Goal: Information Seeking & Learning: Understand process/instructions

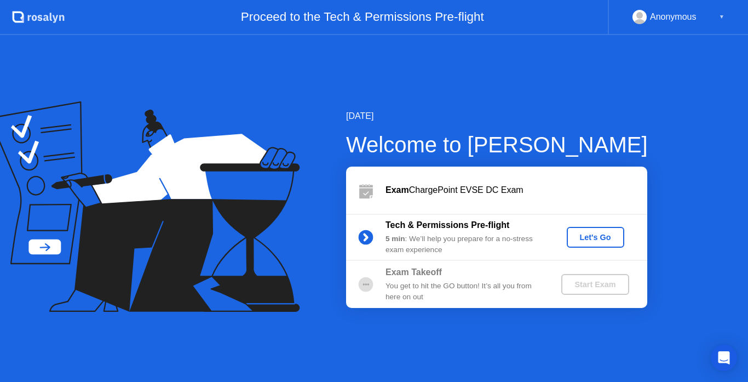
click at [589, 237] on div "Let's Go" at bounding box center [595, 237] width 49 height 9
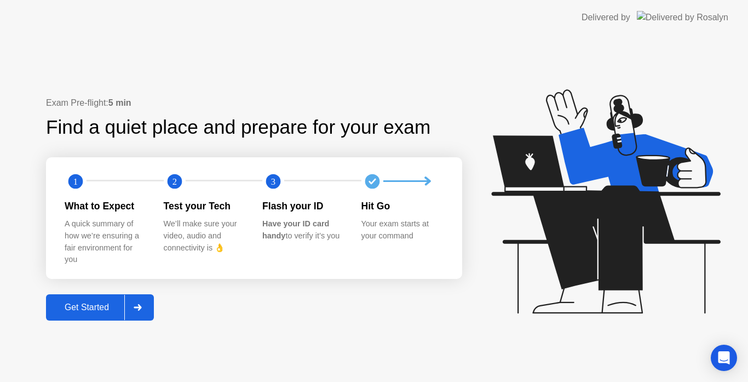
click at [85, 307] on div "Get Started" at bounding box center [86, 307] width 75 height 10
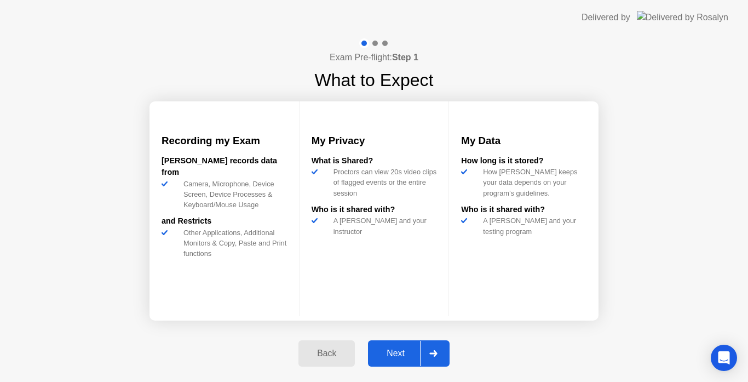
click at [396, 353] on div "Next" at bounding box center [395, 353] width 49 height 10
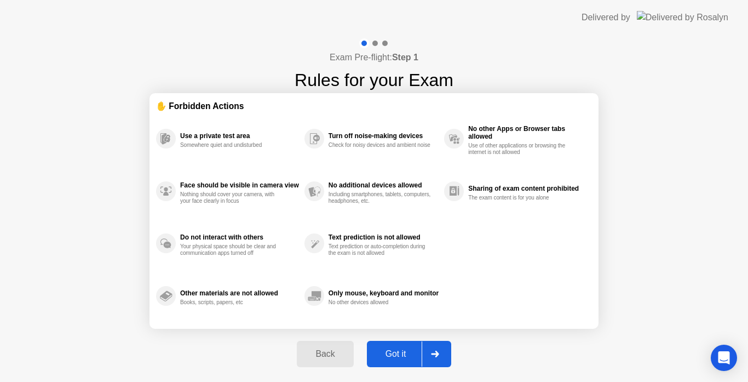
click at [396, 353] on div "Got it" at bounding box center [395, 354] width 51 height 10
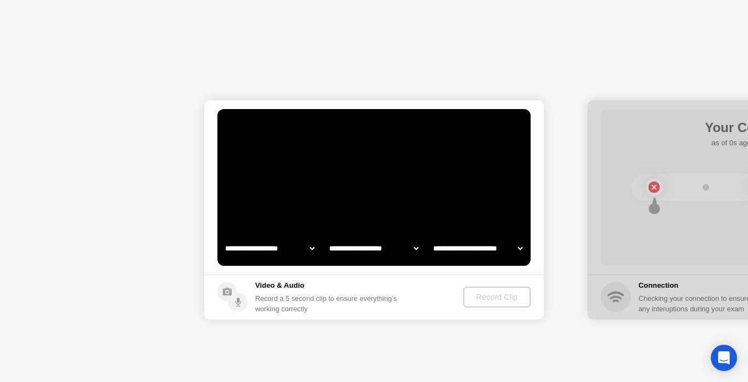
select select "**********"
select select "*******"
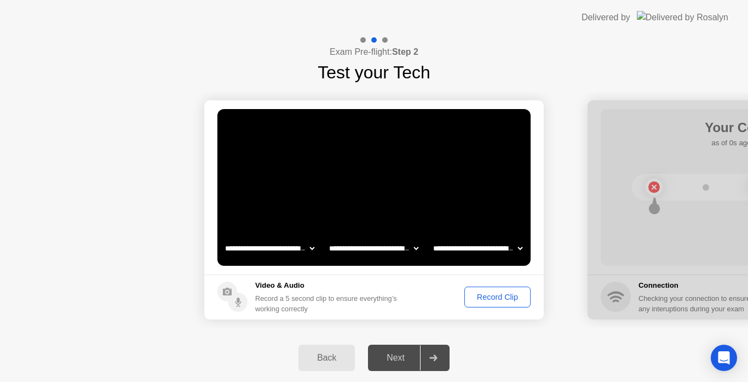
click at [480, 296] on div "Record Clip" at bounding box center [497, 297] width 59 height 9
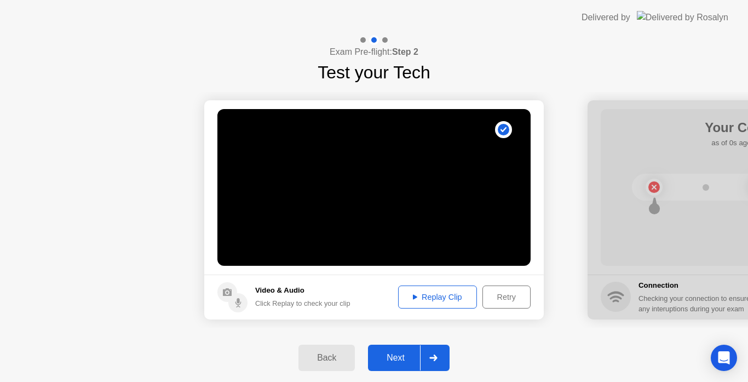
click at [434, 353] on div at bounding box center [433, 357] width 26 height 25
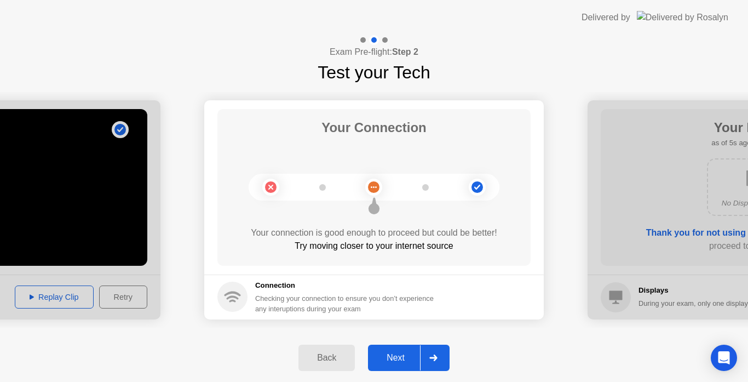
click at [398, 358] on div "Next" at bounding box center [395, 358] width 49 height 10
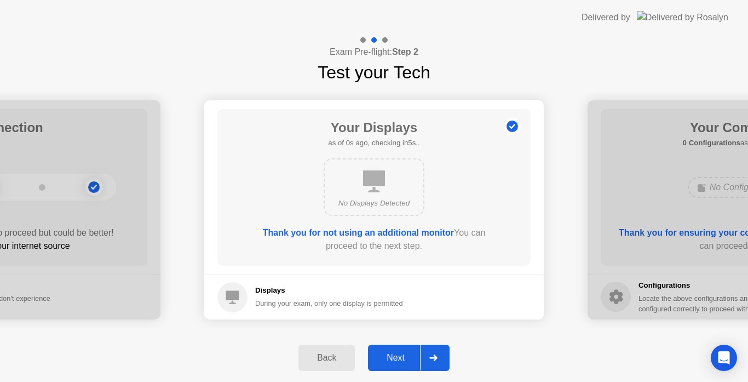
click at [398, 358] on div "Next" at bounding box center [395, 358] width 49 height 10
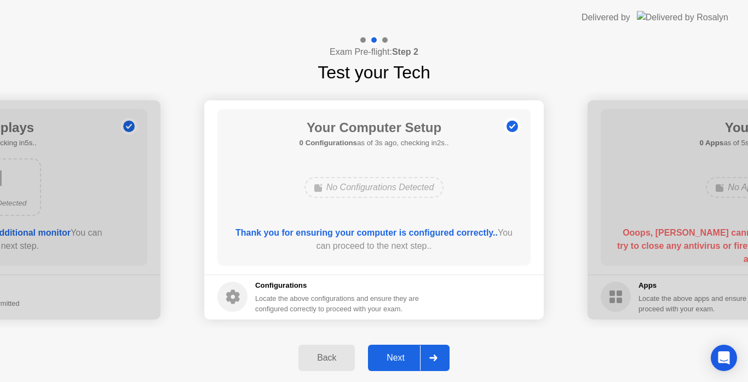
click at [398, 358] on div "Next" at bounding box center [395, 358] width 49 height 10
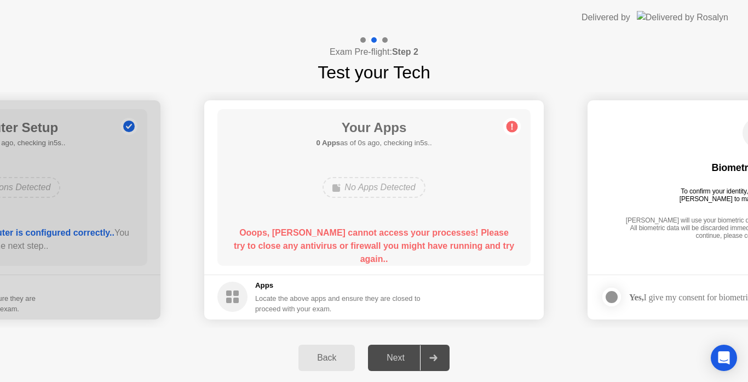
click at [334, 360] on div "Back" at bounding box center [327, 358] width 50 height 10
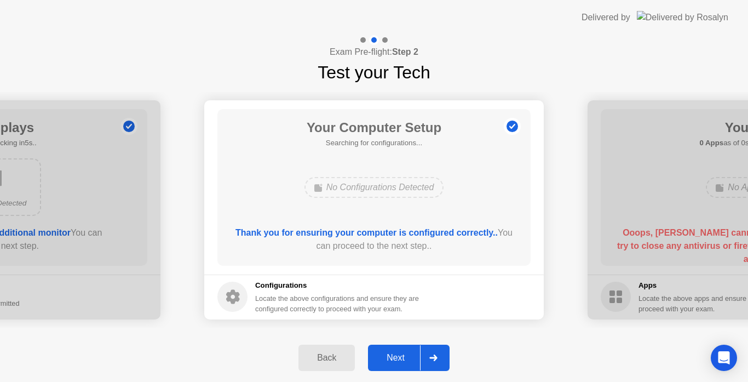
click at [334, 360] on div "Back" at bounding box center [327, 358] width 50 height 10
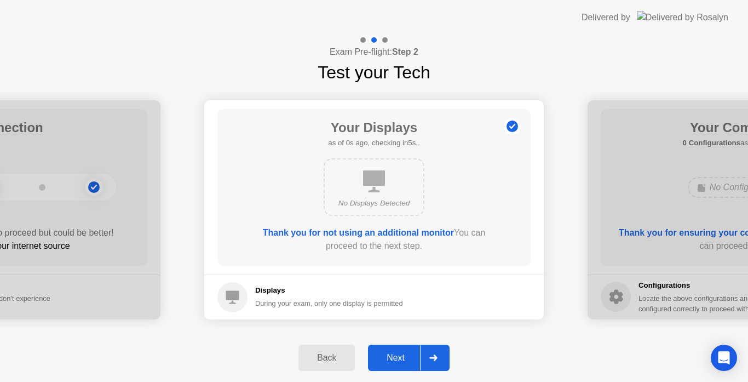
click at [334, 360] on div "Back" at bounding box center [327, 358] width 50 height 10
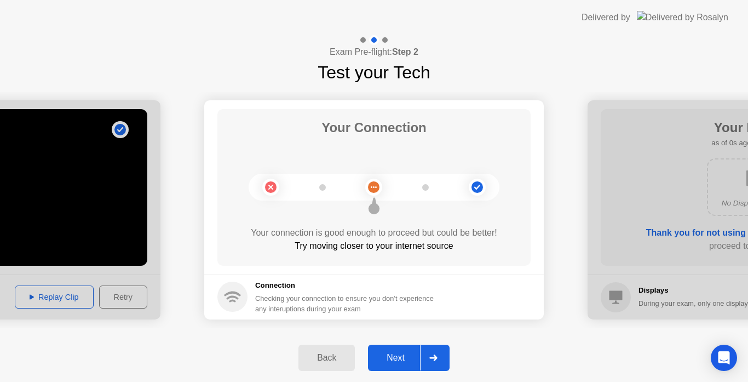
click at [334, 360] on div "Back" at bounding box center [327, 358] width 50 height 10
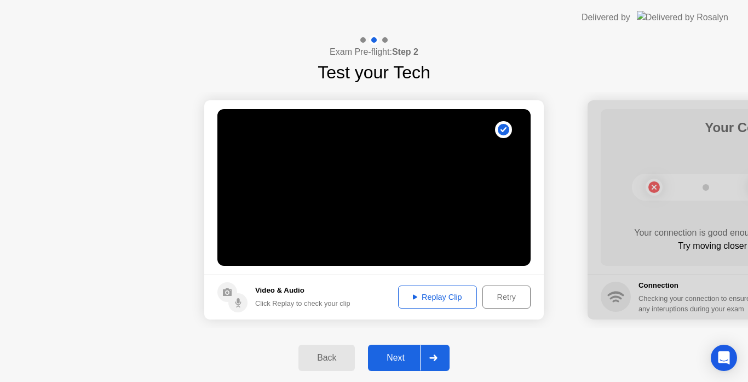
click at [334, 360] on div "Back" at bounding box center [327, 358] width 50 height 10
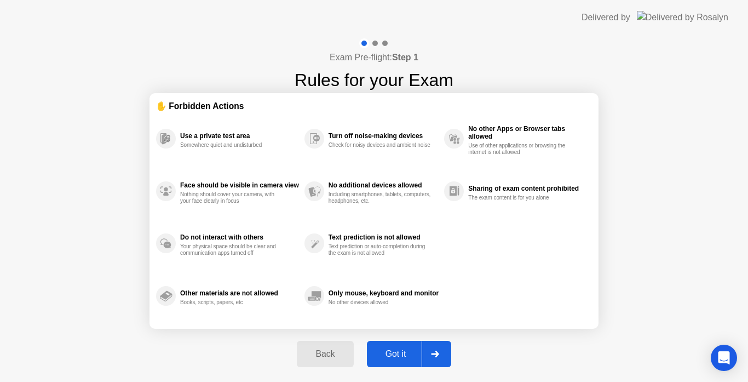
click at [334, 359] on div "Back" at bounding box center [325, 354] width 50 height 10
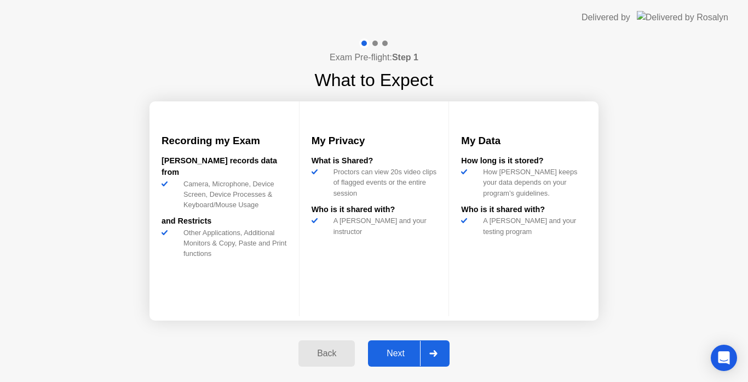
click at [327, 351] on div "Back" at bounding box center [327, 353] width 50 height 10
